Goal: Register for event/course

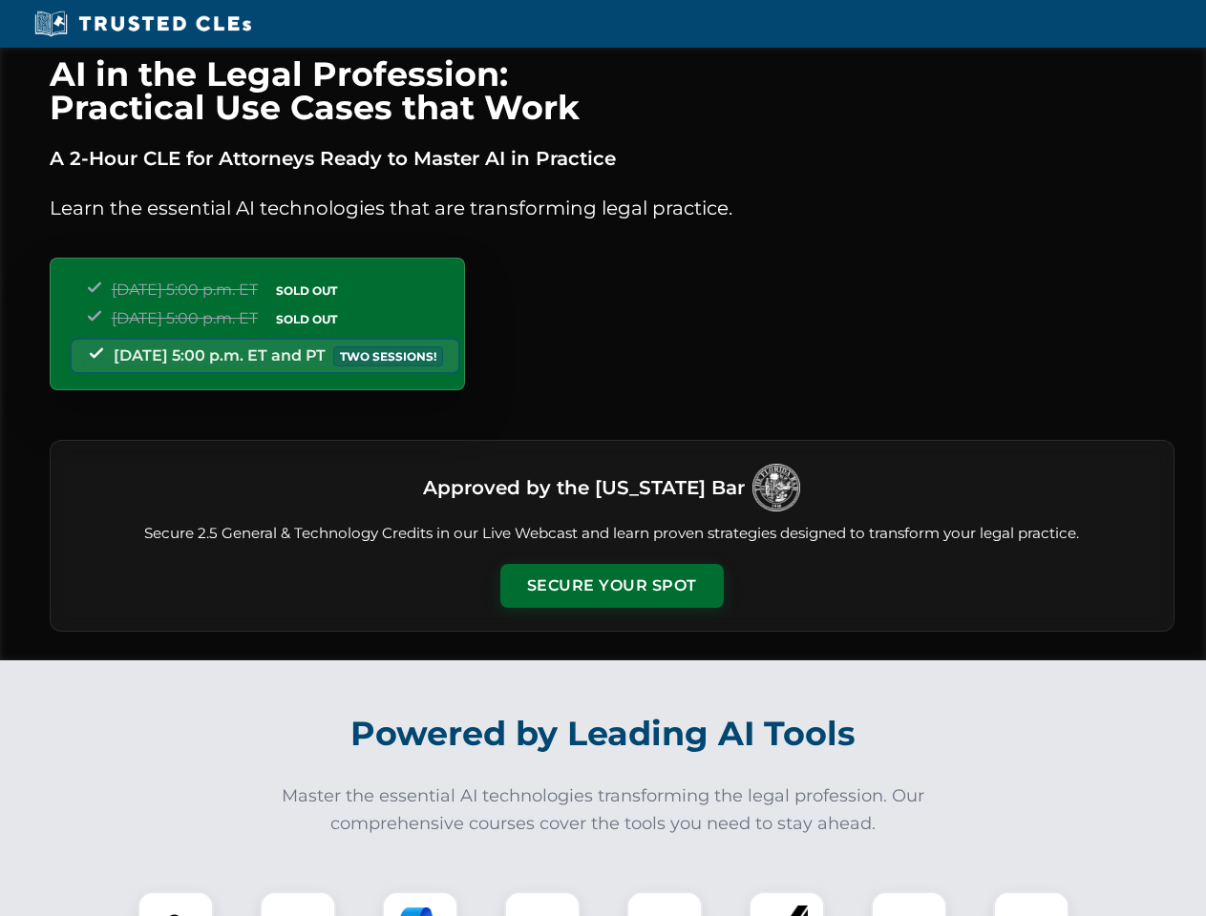
click at [611, 586] on button "Secure Your Spot" at bounding box center [611, 586] width 223 height 44
click at [176, 904] on img at bounding box center [175, 929] width 55 height 55
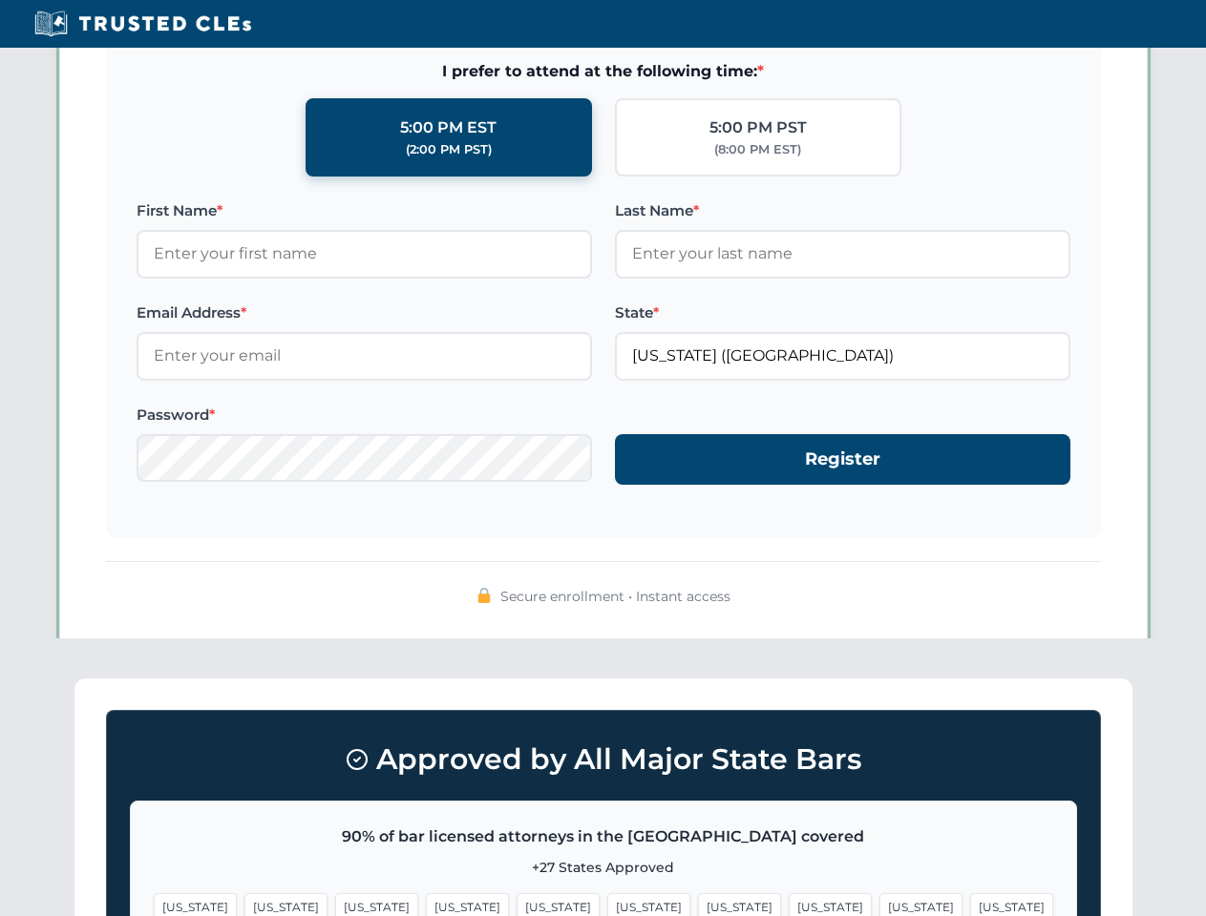
click at [698, 904] on span "[US_STATE]" at bounding box center [739, 907] width 83 height 28
click at [879, 904] on span "[US_STATE]" at bounding box center [920, 907] width 83 height 28
